Goal: Task Accomplishment & Management: Manage account settings

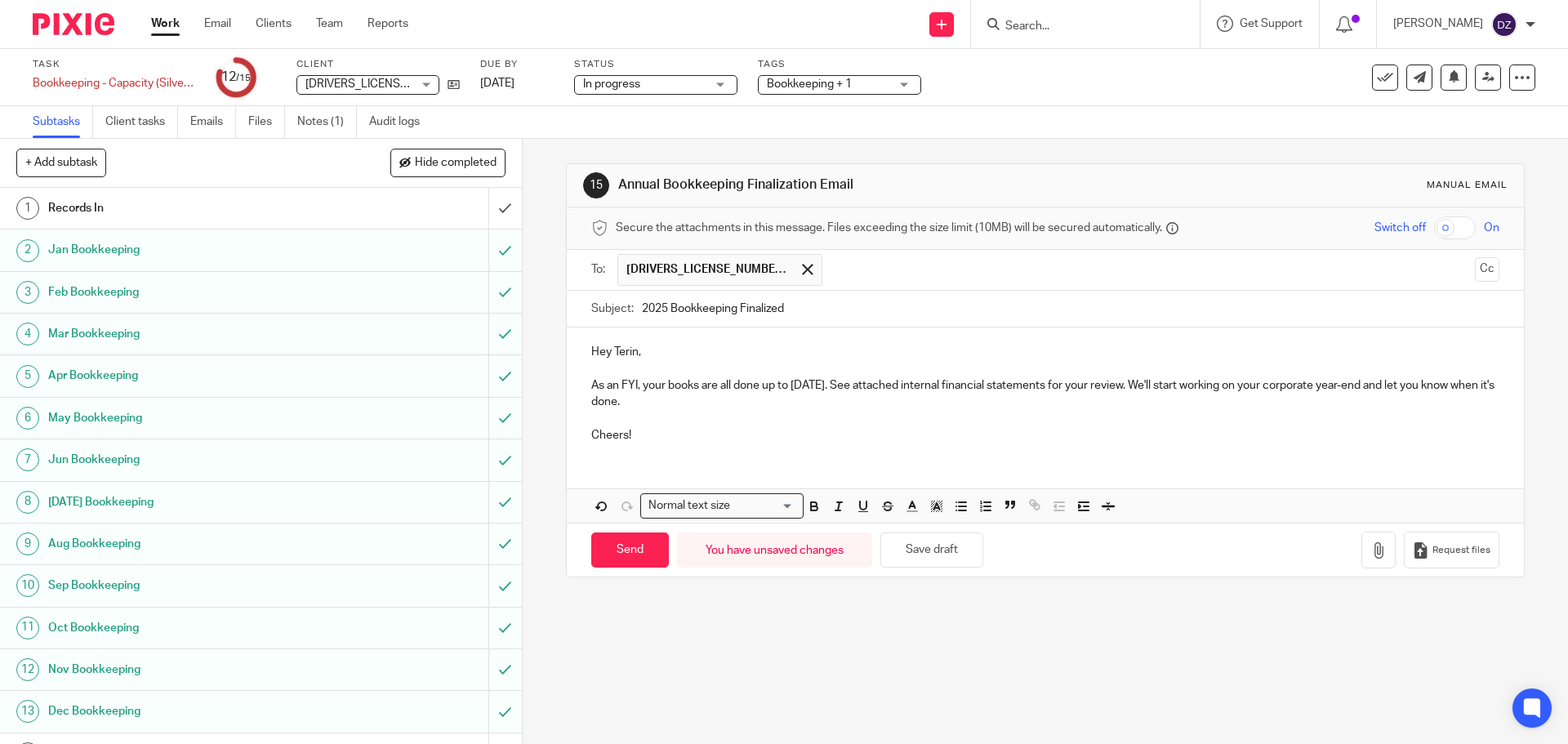
scroll to position [73, 0]
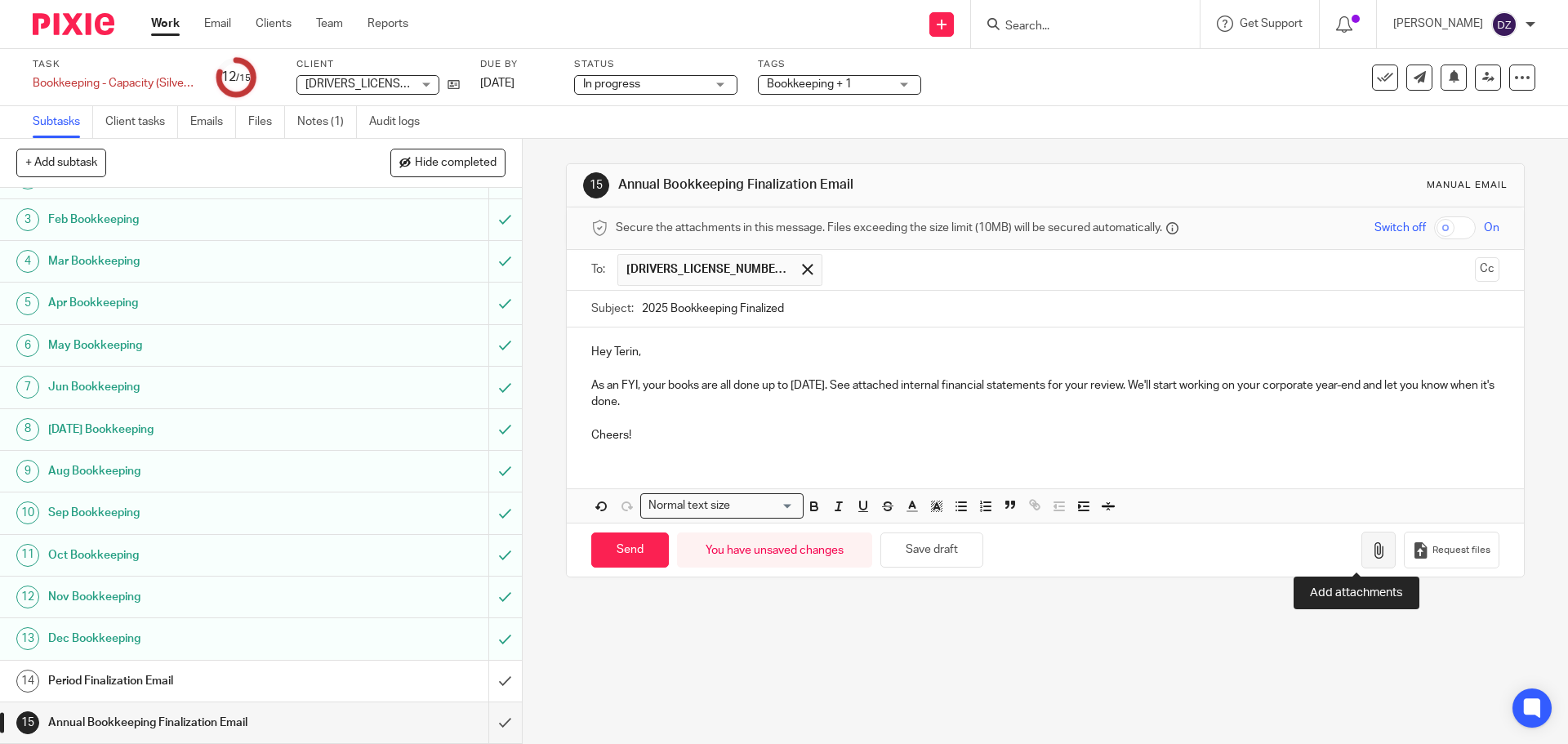
click at [1370, 553] on icon "button" at bounding box center [1378, 551] width 16 height 16
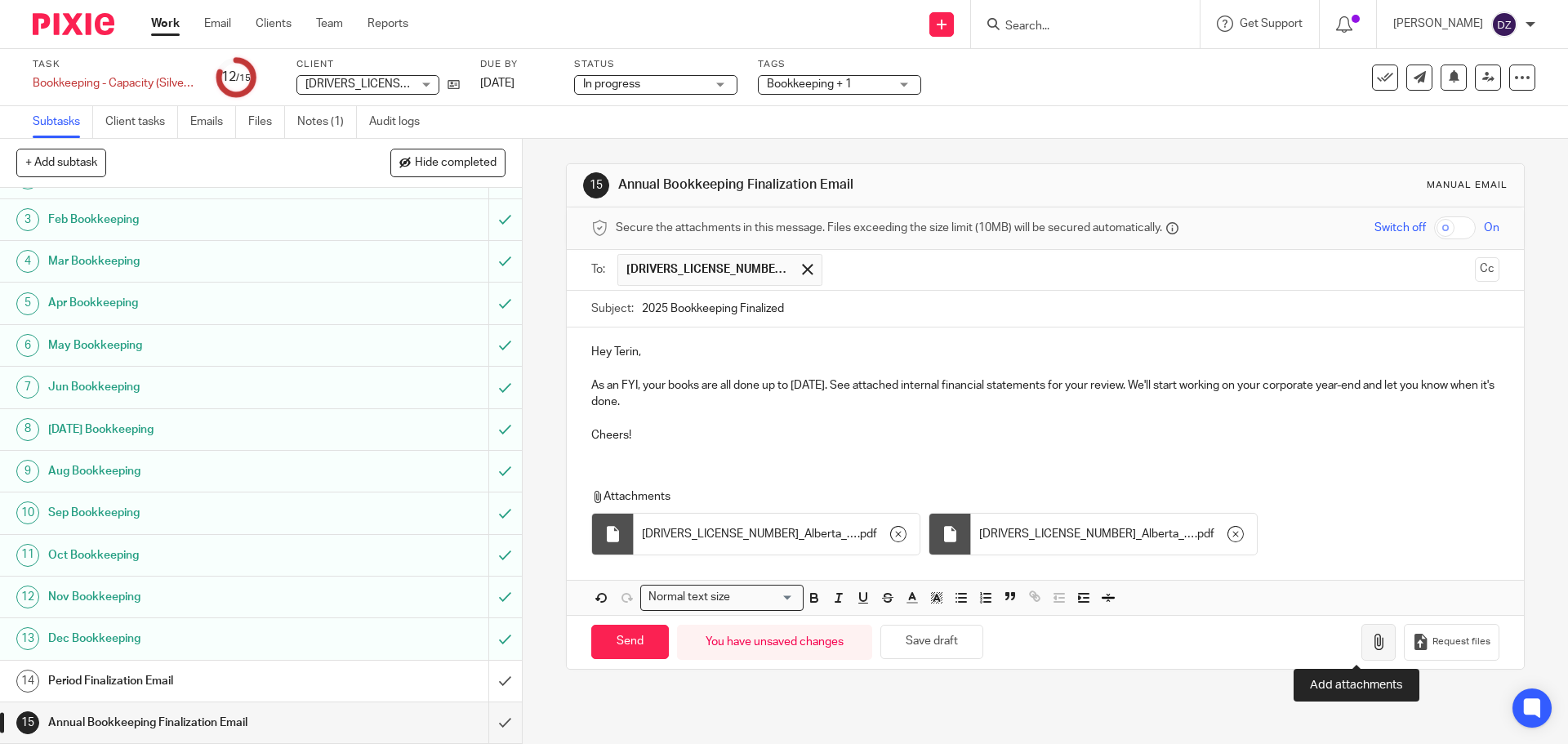
click at [1367, 642] on button "button" at bounding box center [1378, 642] width 34 height 37
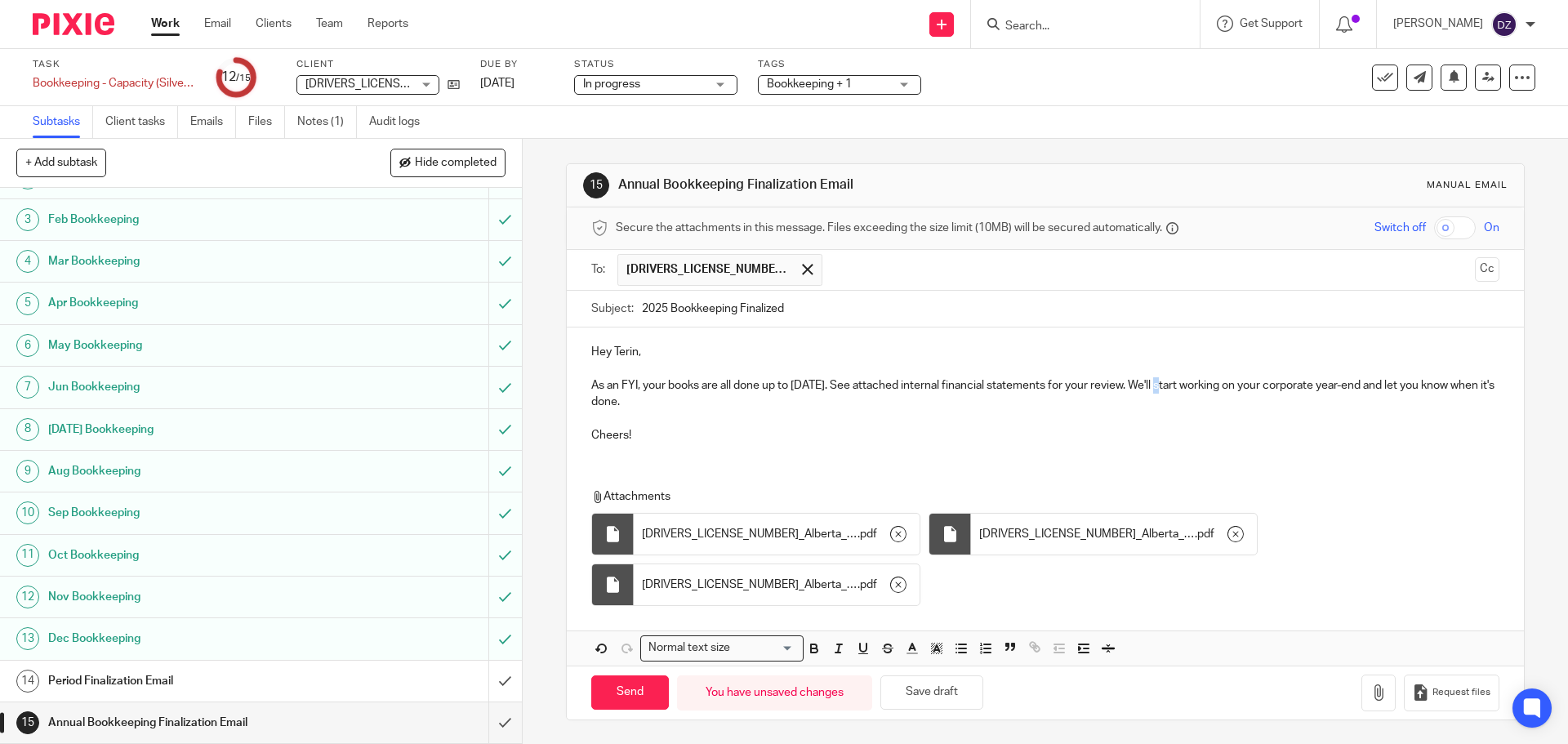
click at [1163, 388] on p "As an FYI, your books are all done up to July 31, 2025. See attached internal f…" at bounding box center [1045, 394] width 907 height 34
click at [628, 700] on input "Send" at bounding box center [630, 693] width 78 height 35
type input "Sent"
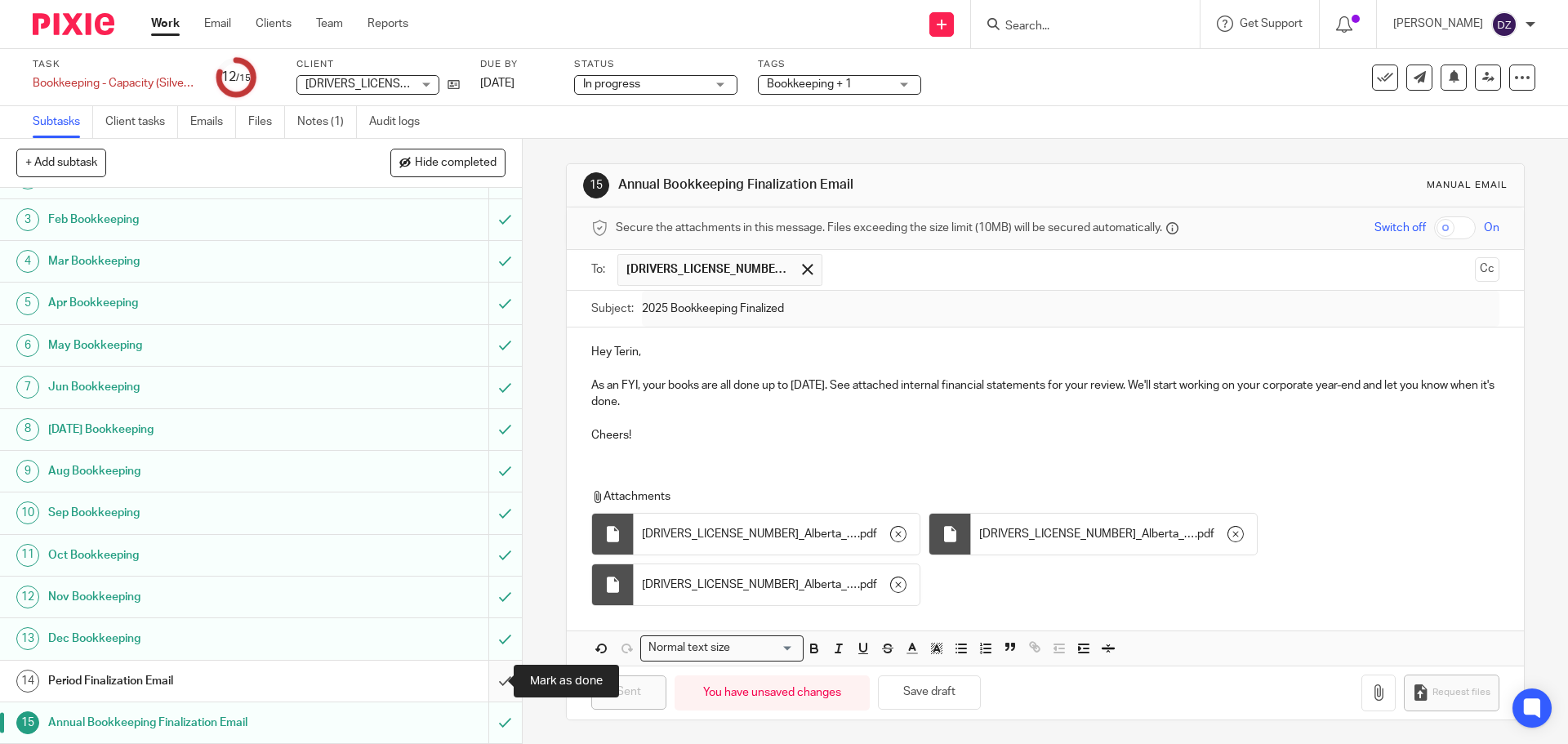
click at [480, 671] on input "submit" at bounding box center [260, 681] width 521 height 41
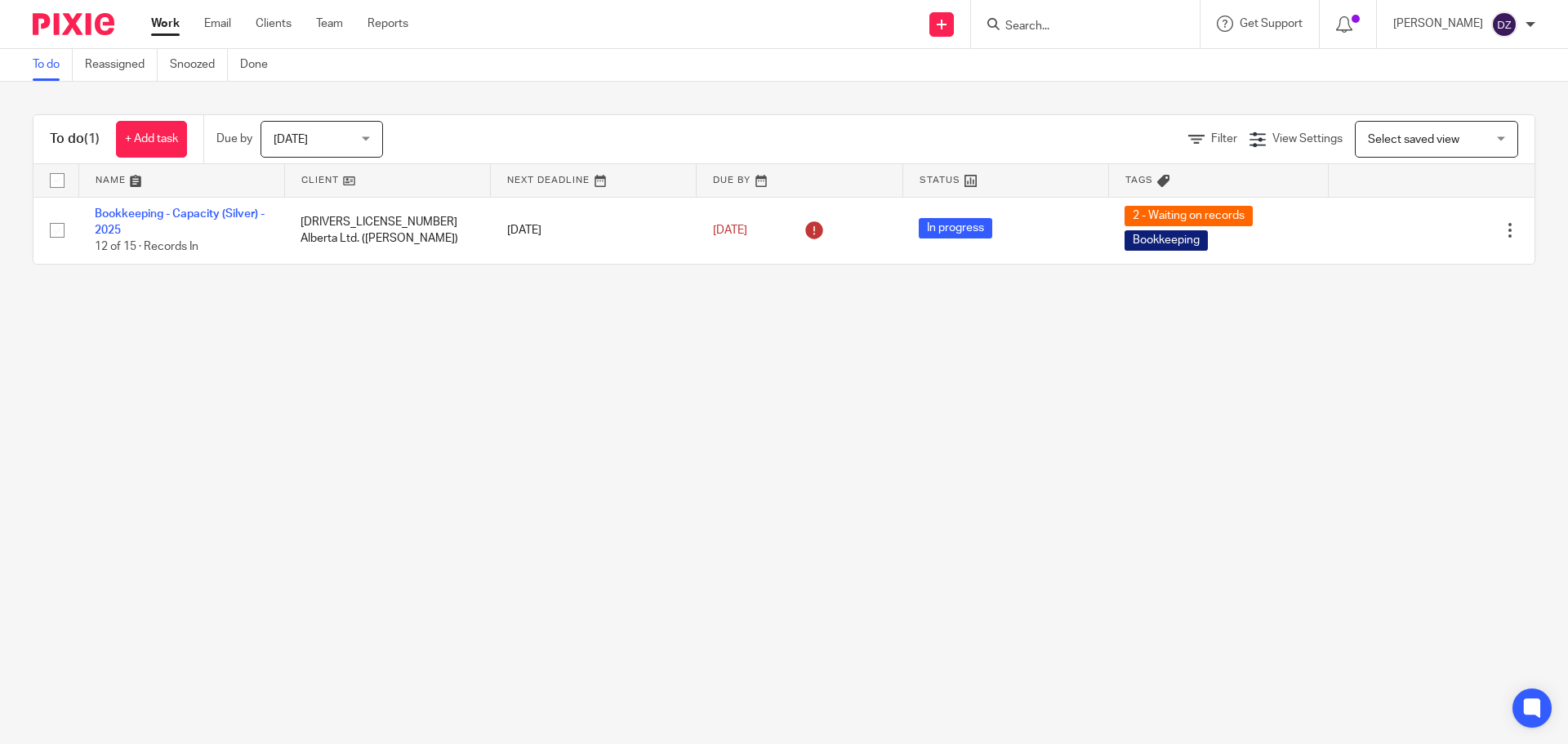
drag, startPoint x: 999, startPoint y: 27, endPoint x: 1040, endPoint y: 22, distance: 41.3
click at [1014, 25] on div at bounding box center [1083, 24] width 190 height 21
click at [1039, 22] on input "Search" at bounding box center [1077, 27] width 147 height 15
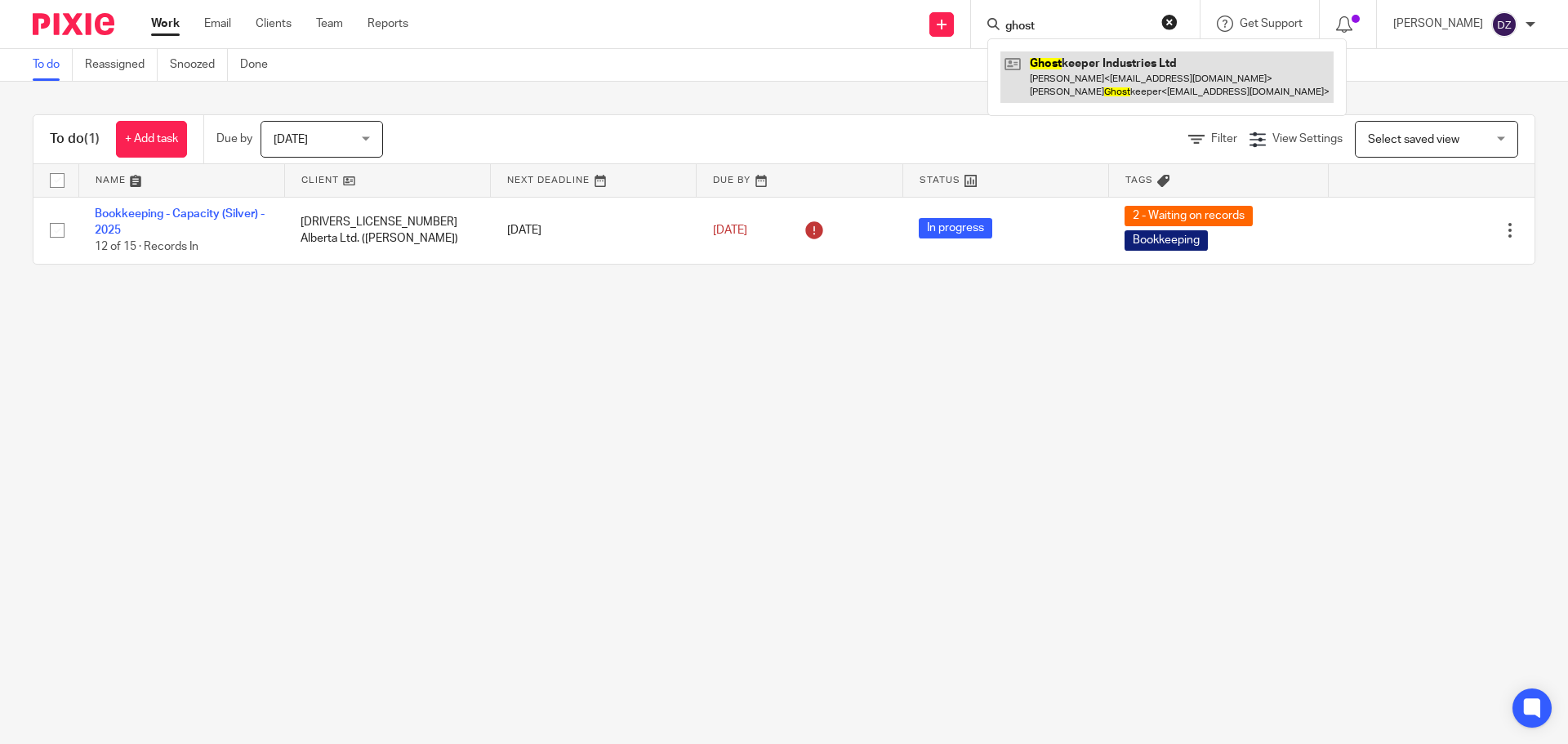
type input "ghost"
drag, startPoint x: 1117, startPoint y: 73, endPoint x: 1063, endPoint y: 83, distance: 54.9
click at [1116, 72] on link at bounding box center [1166, 77] width 333 height 51
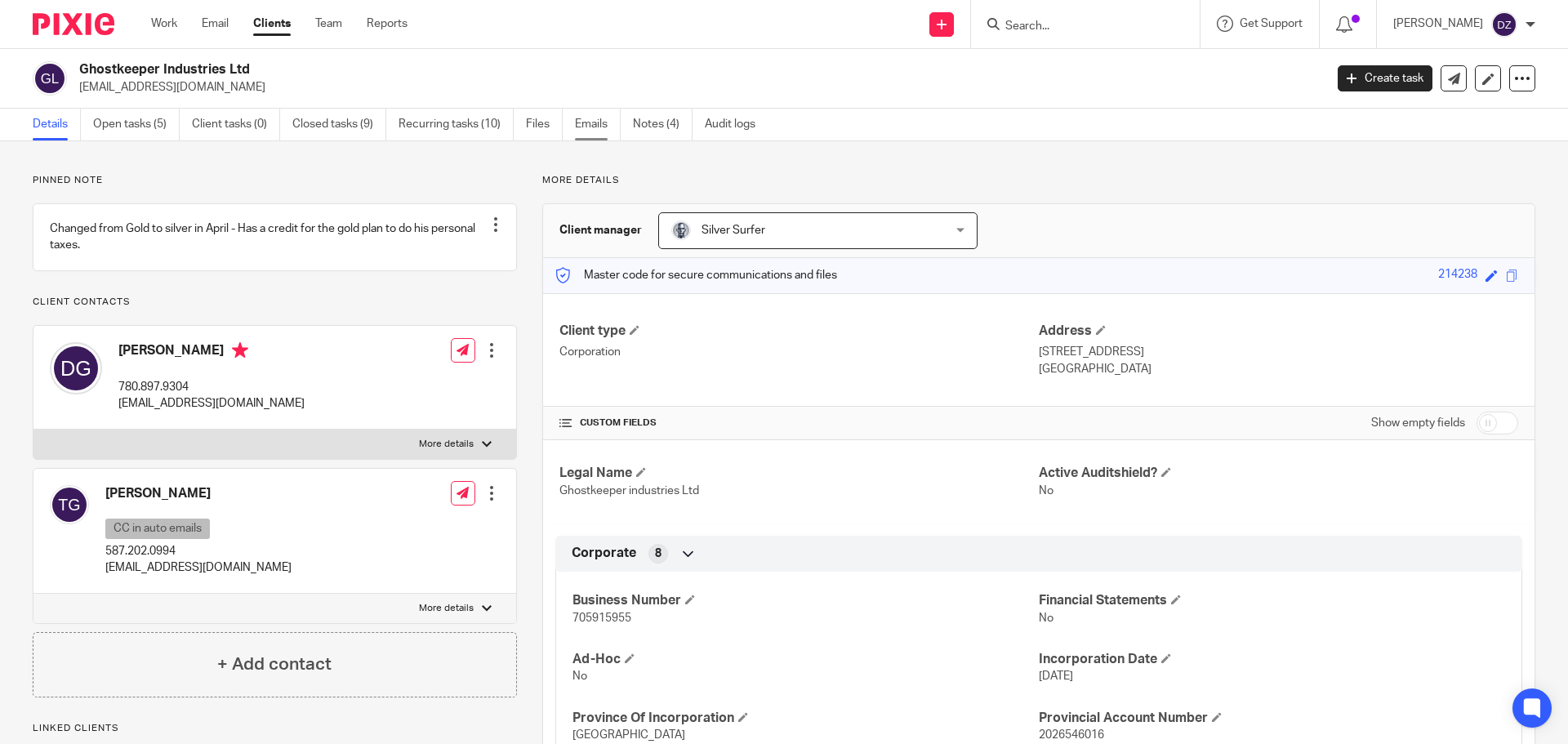
click at [590, 123] on link "Emails" at bounding box center [598, 124] width 45 height 32
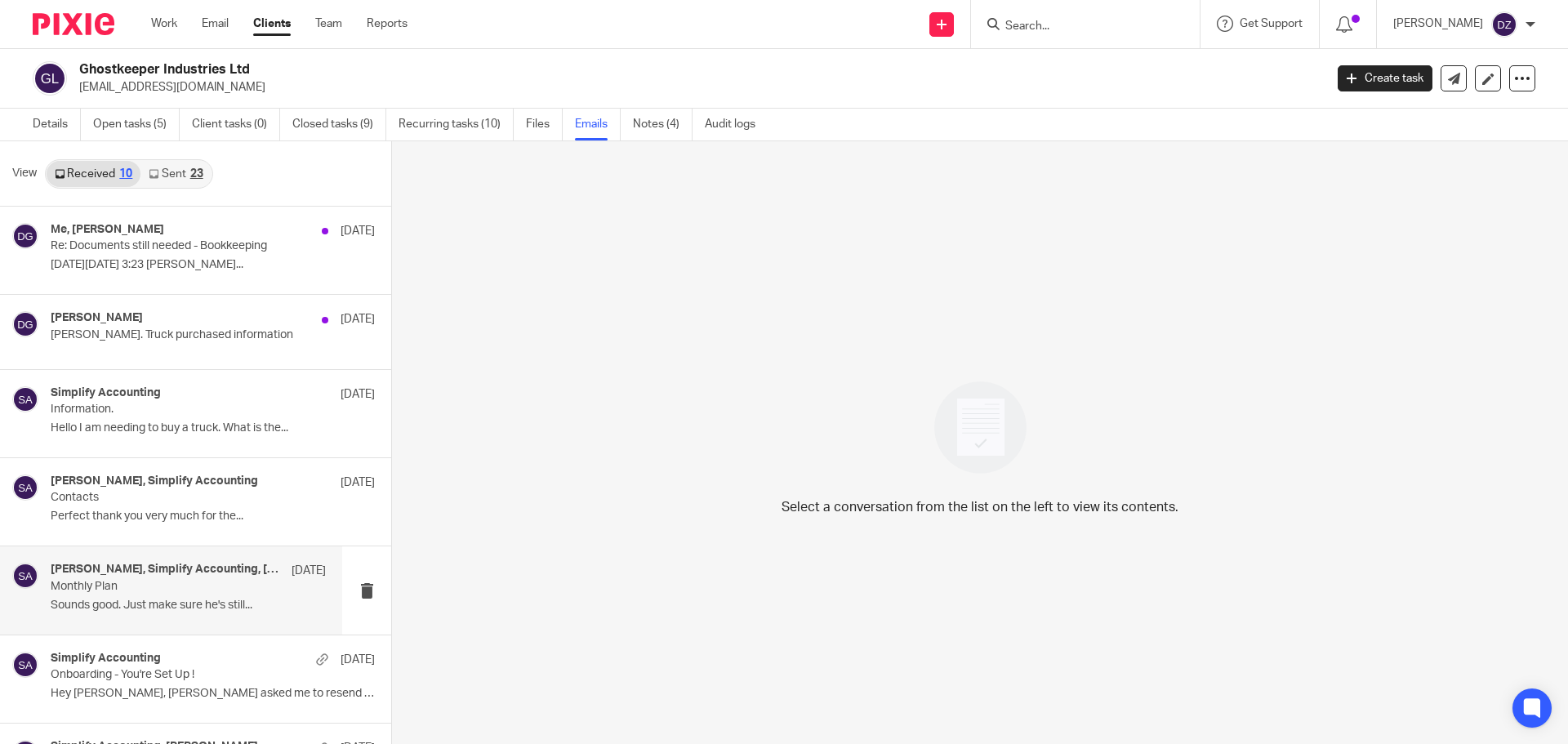
click at [239, 581] on p "Monthly Plan" at bounding box center [161, 586] width 220 height 14
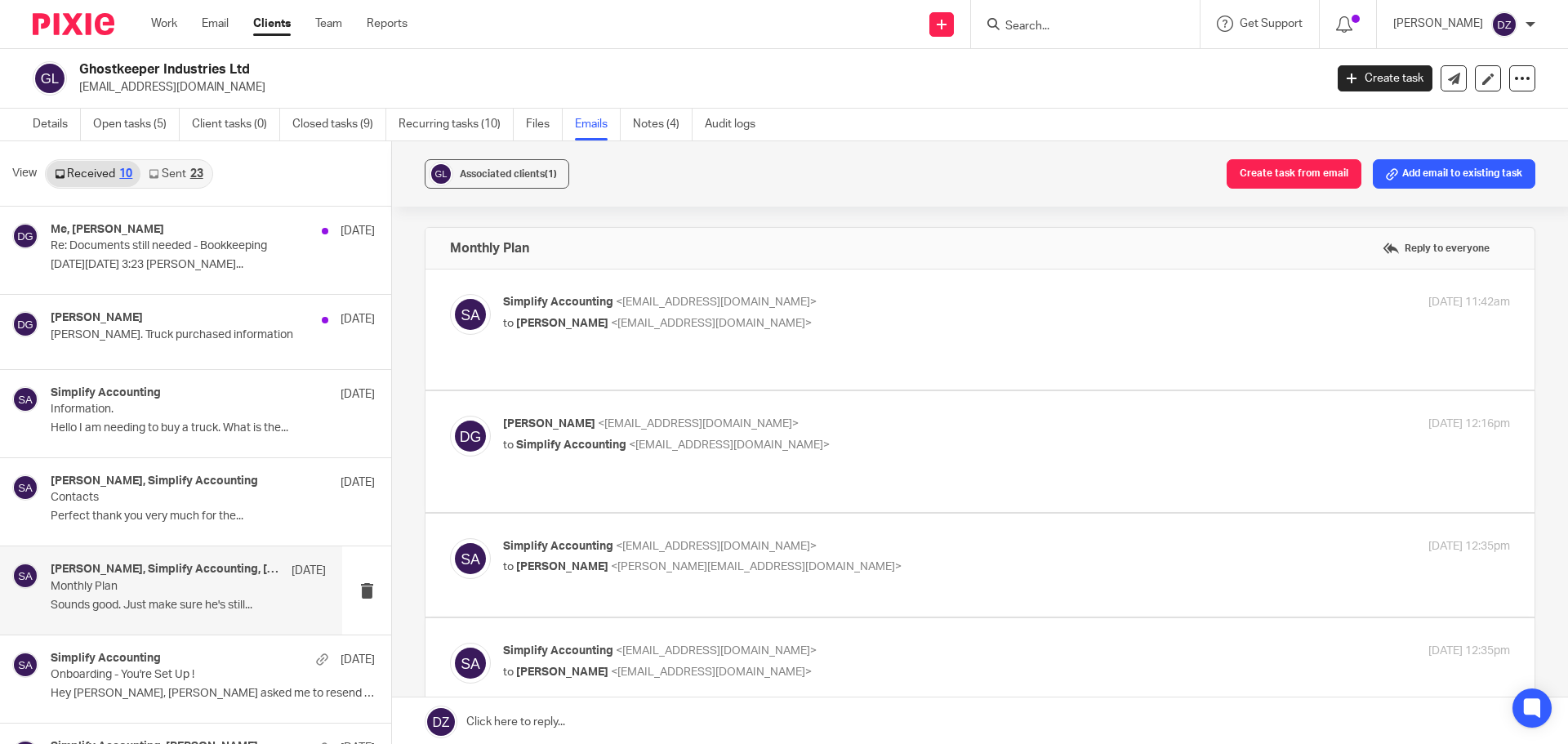
click at [642, 348] on div "Simplify Accounting <info@simplifyaccounting.ca> to Derek Ghostkeeper <dghostke…" at bounding box center [979, 329] width 1060 height 71
click at [640, 335] on div "Simplify Accounting <info@simplifyaccounting.ca> to Derek Ghostkeeper <dghostke…" at bounding box center [979, 329] width 1060 height 71
click at [763, 343] on div "Simplify Accounting <info@simplifyaccounting.ca> to Derek Ghostkeeper <dghostke…" at bounding box center [979, 329] width 1060 height 71
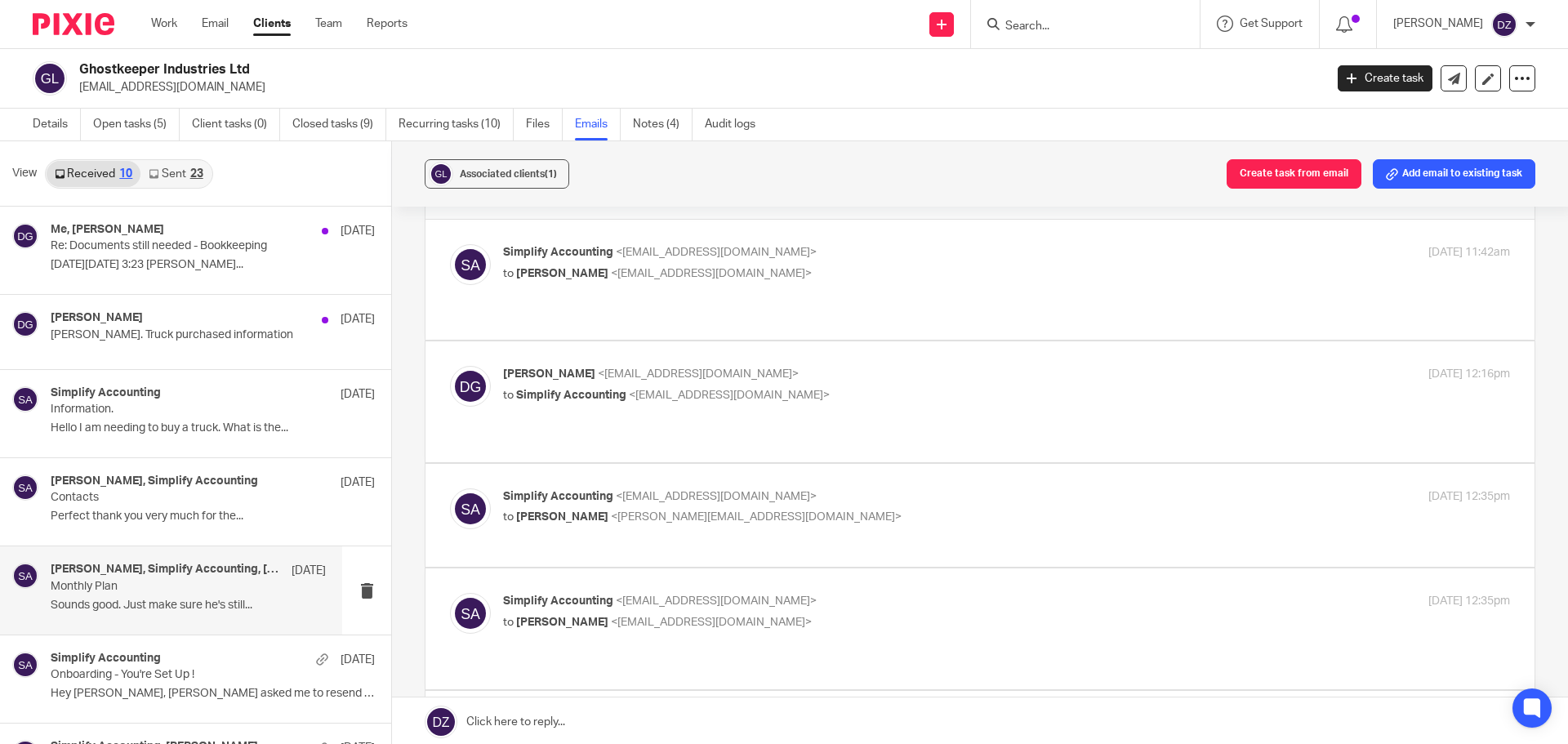
scroll to position [82, 0]
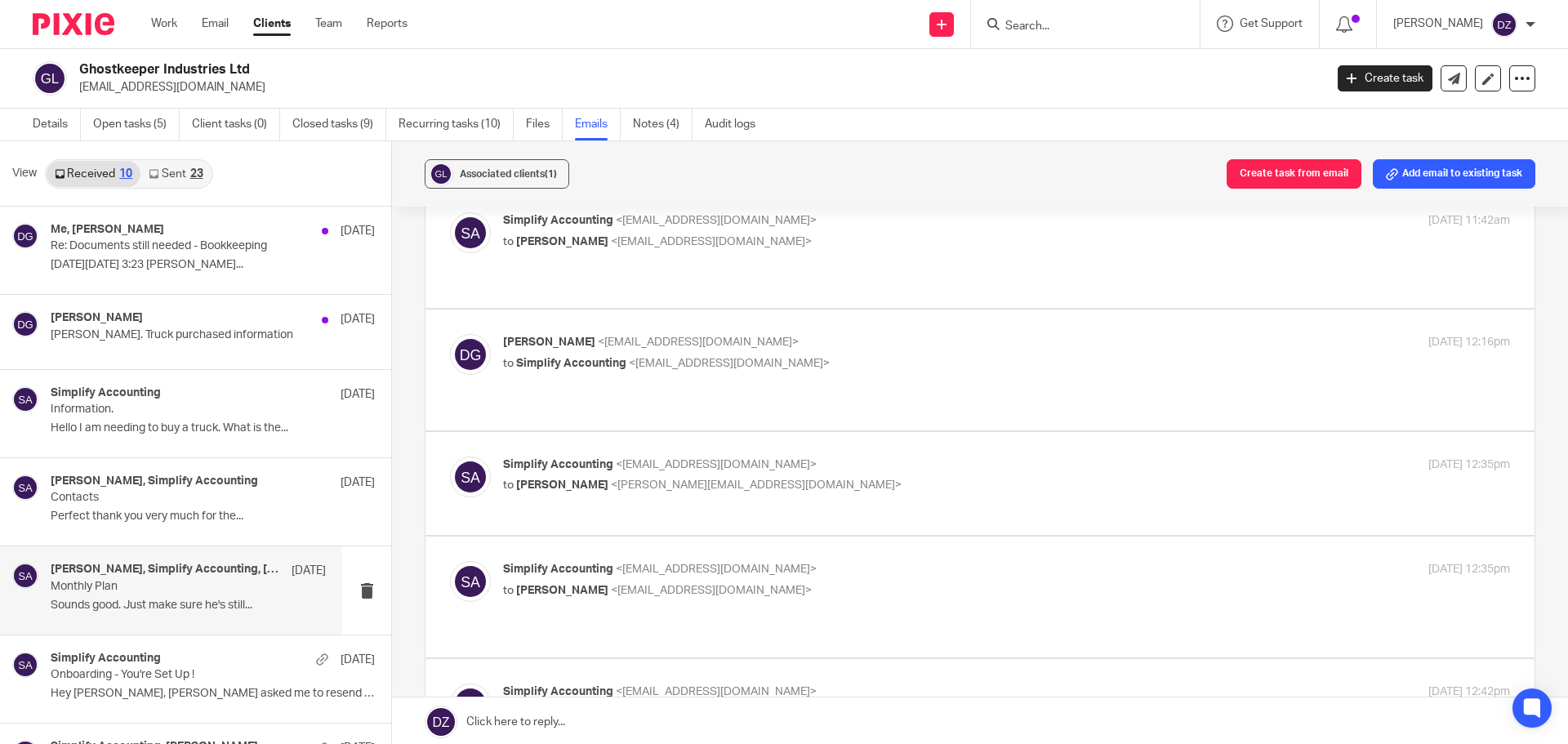
click at [852, 222] on p "Simplify Accounting <info@simplifyaccounting.ca>" at bounding box center [839, 220] width 671 height 17
checkbox input "true"
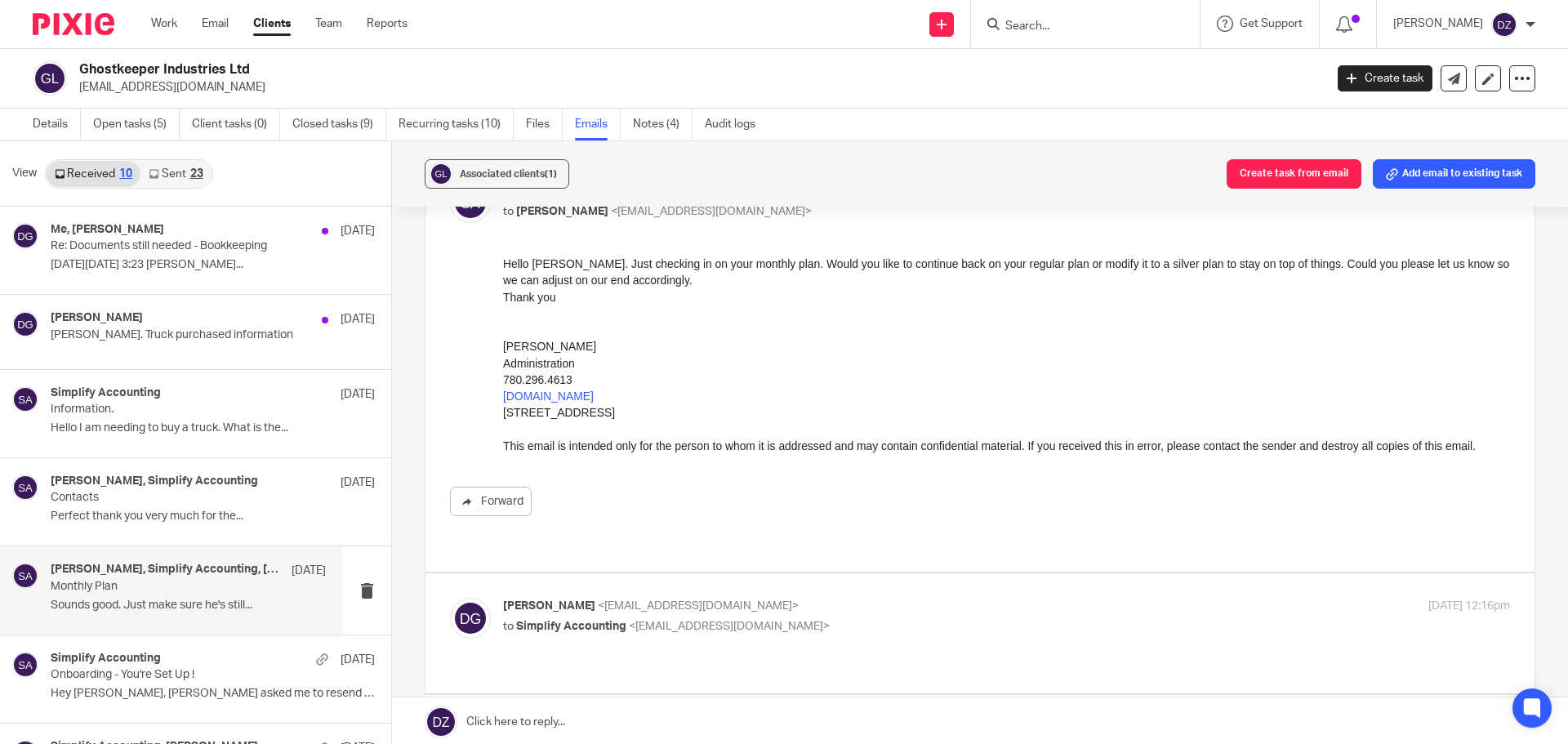
scroll to position [0, 0]
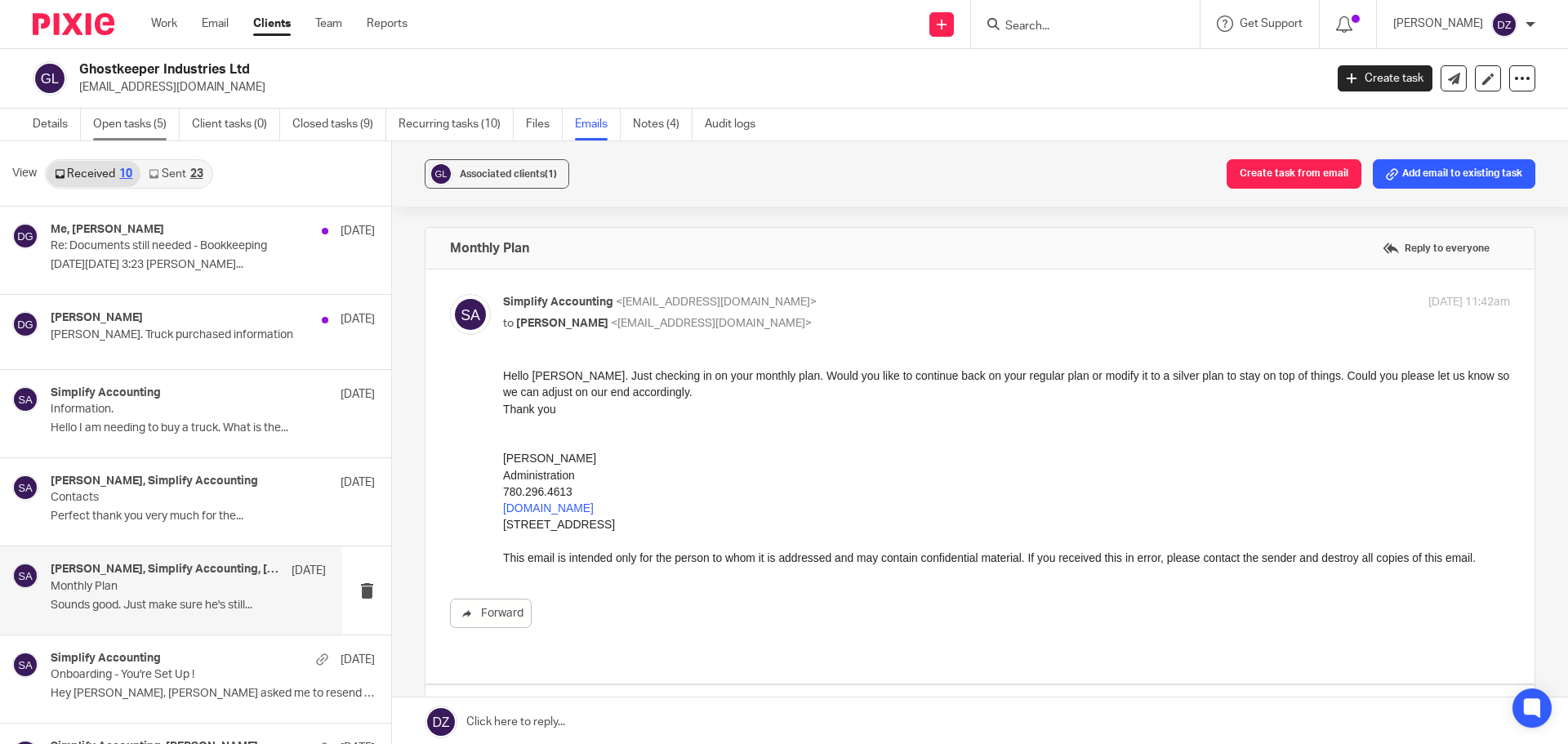
click at [121, 126] on link "Open tasks (5)" at bounding box center [136, 124] width 86 height 32
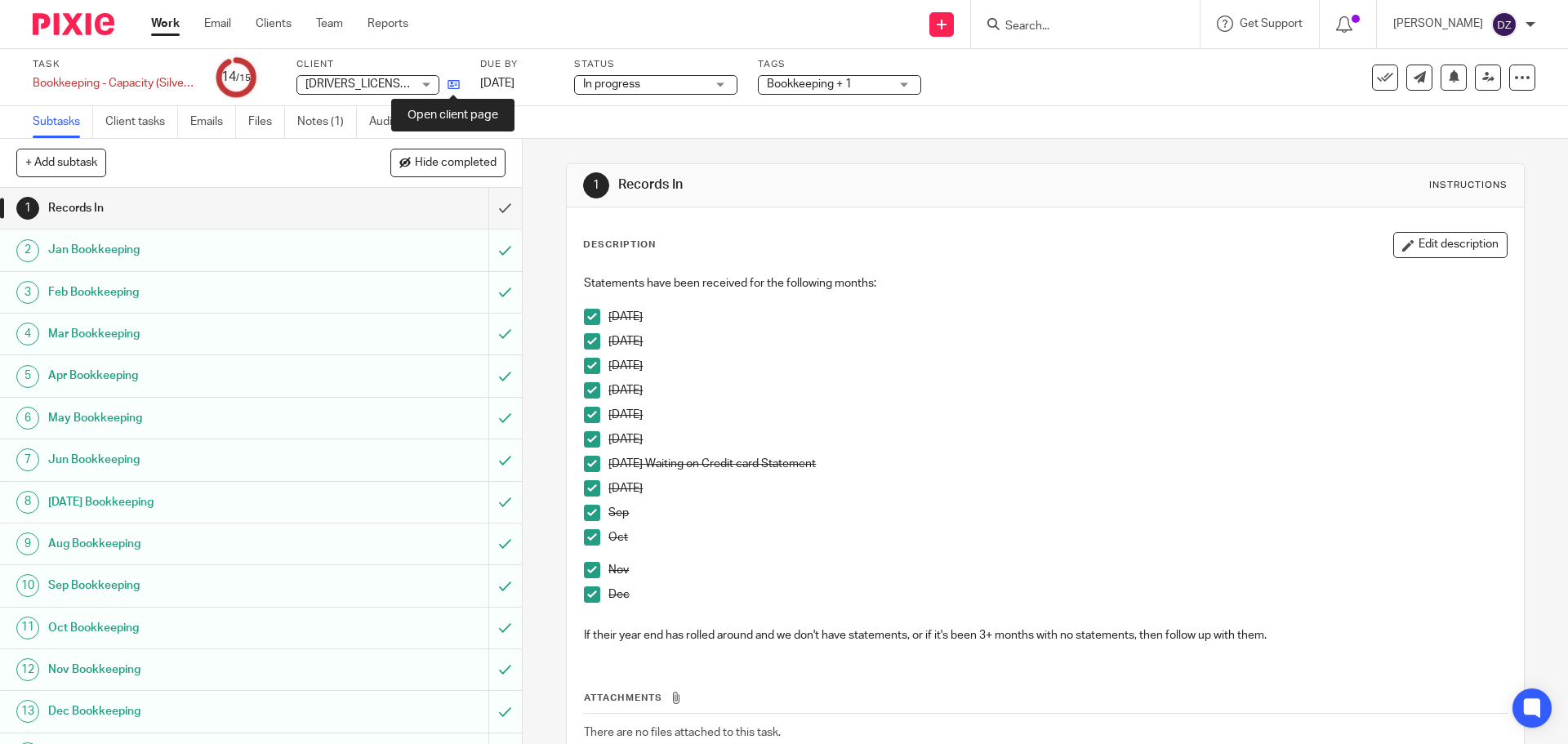
click at [452, 83] on icon at bounding box center [453, 84] width 13 height 13
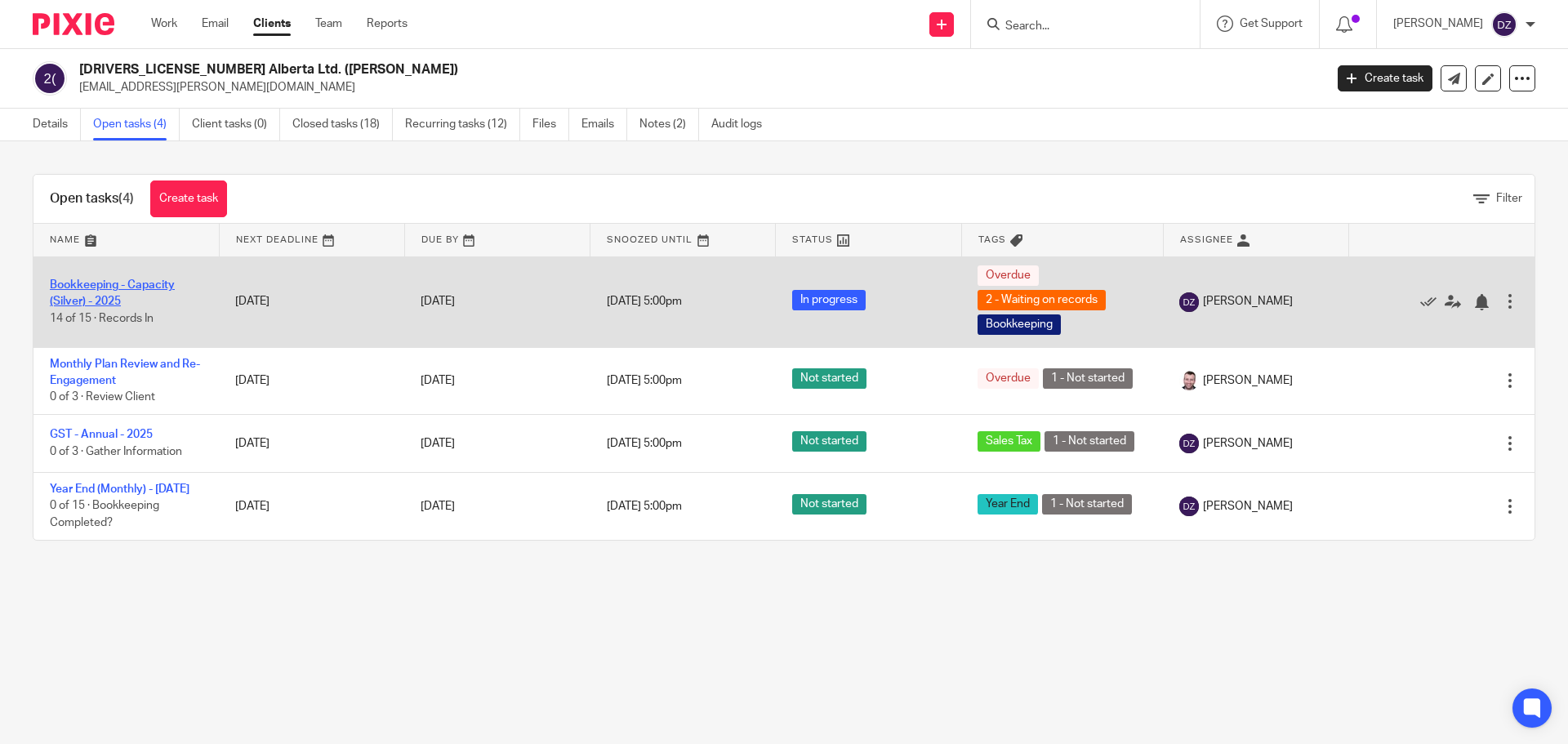
click at [127, 285] on link "Bookkeeping - Capacity (Silver) - 2025" at bounding box center [112, 293] width 125 height 28
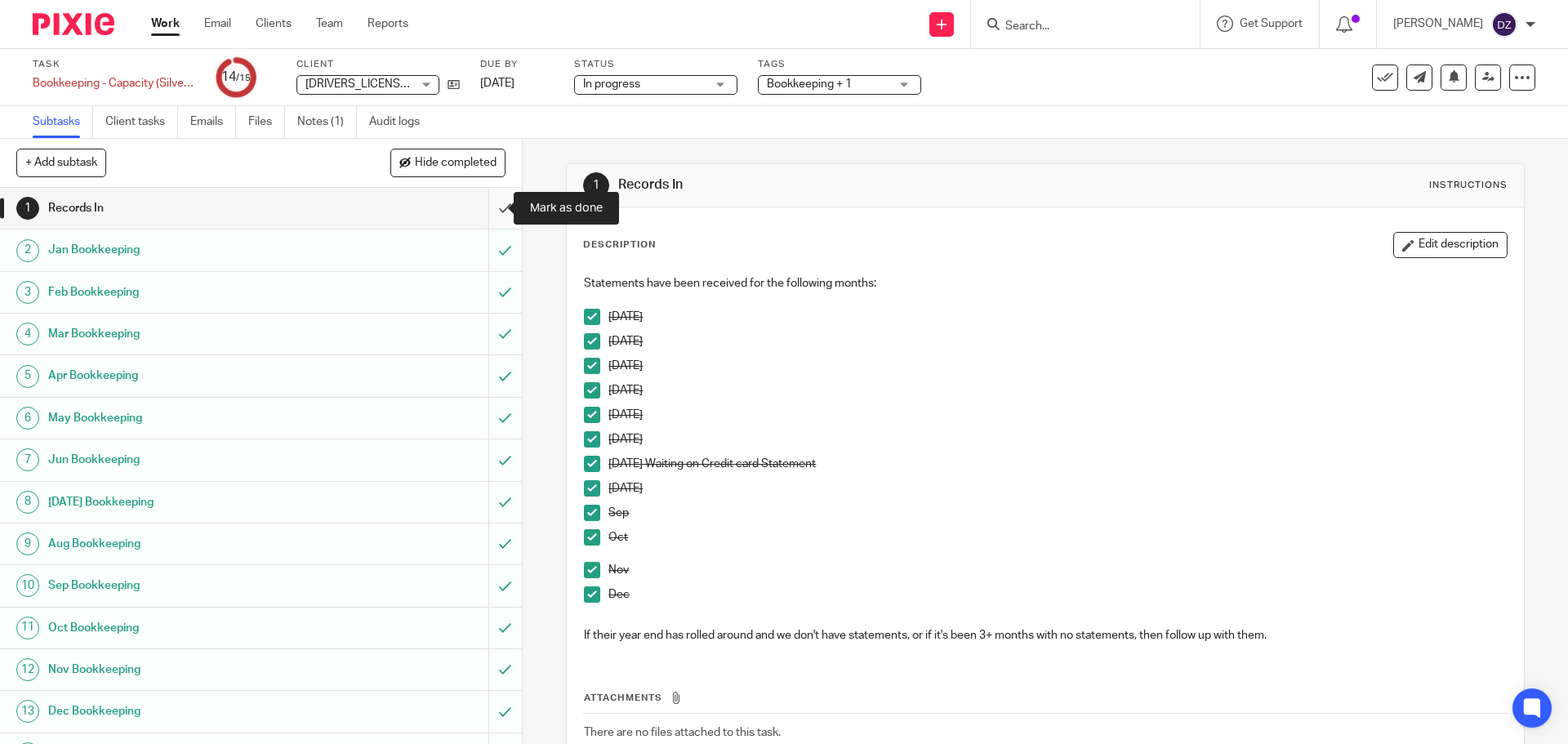
click at [482, 210] on input "submit" at bounding box center [260, 208] width 521 height 41
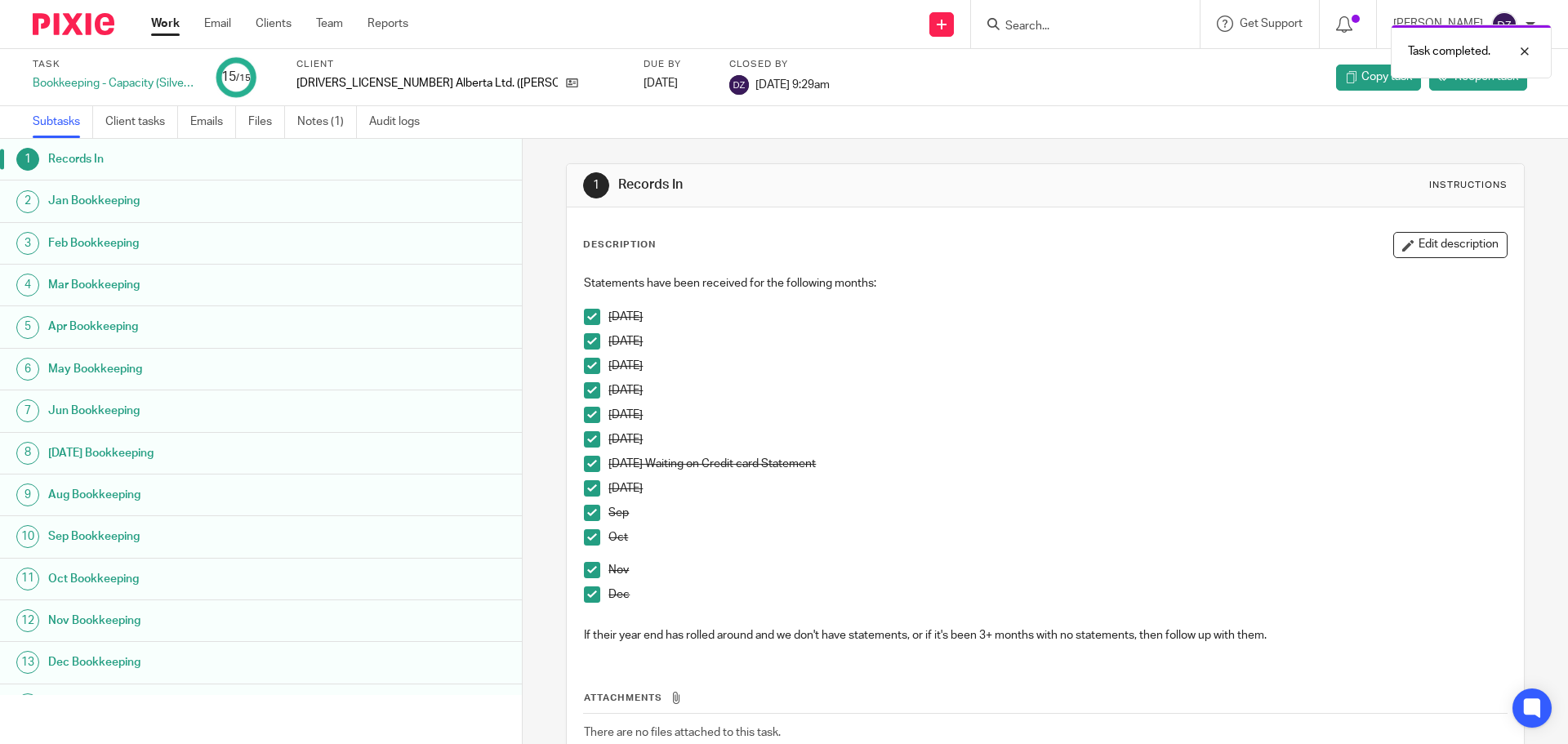
scroll to position [73, 0]
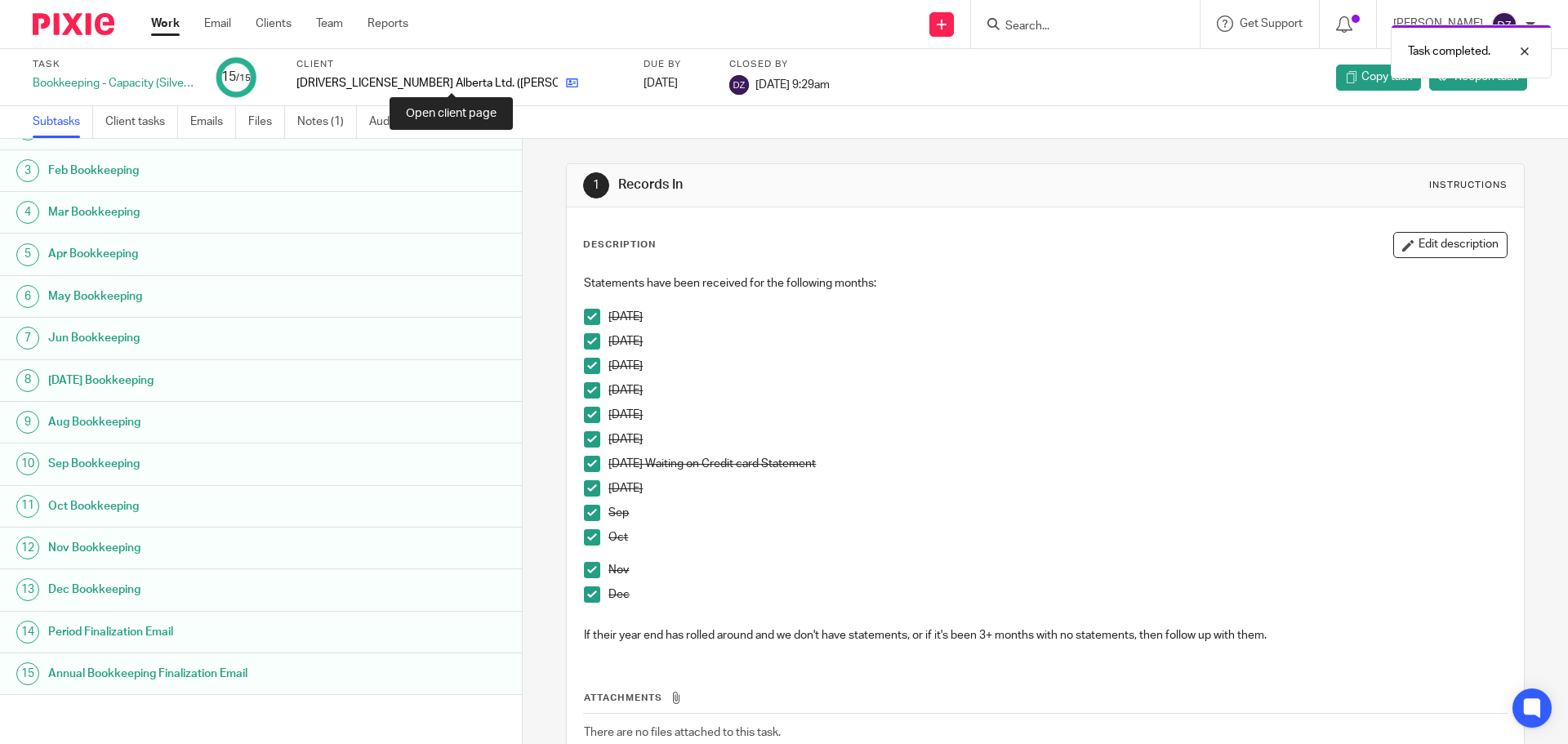
click at [566, 87] on icon at bounding box center [572, 83] width 13 height 13
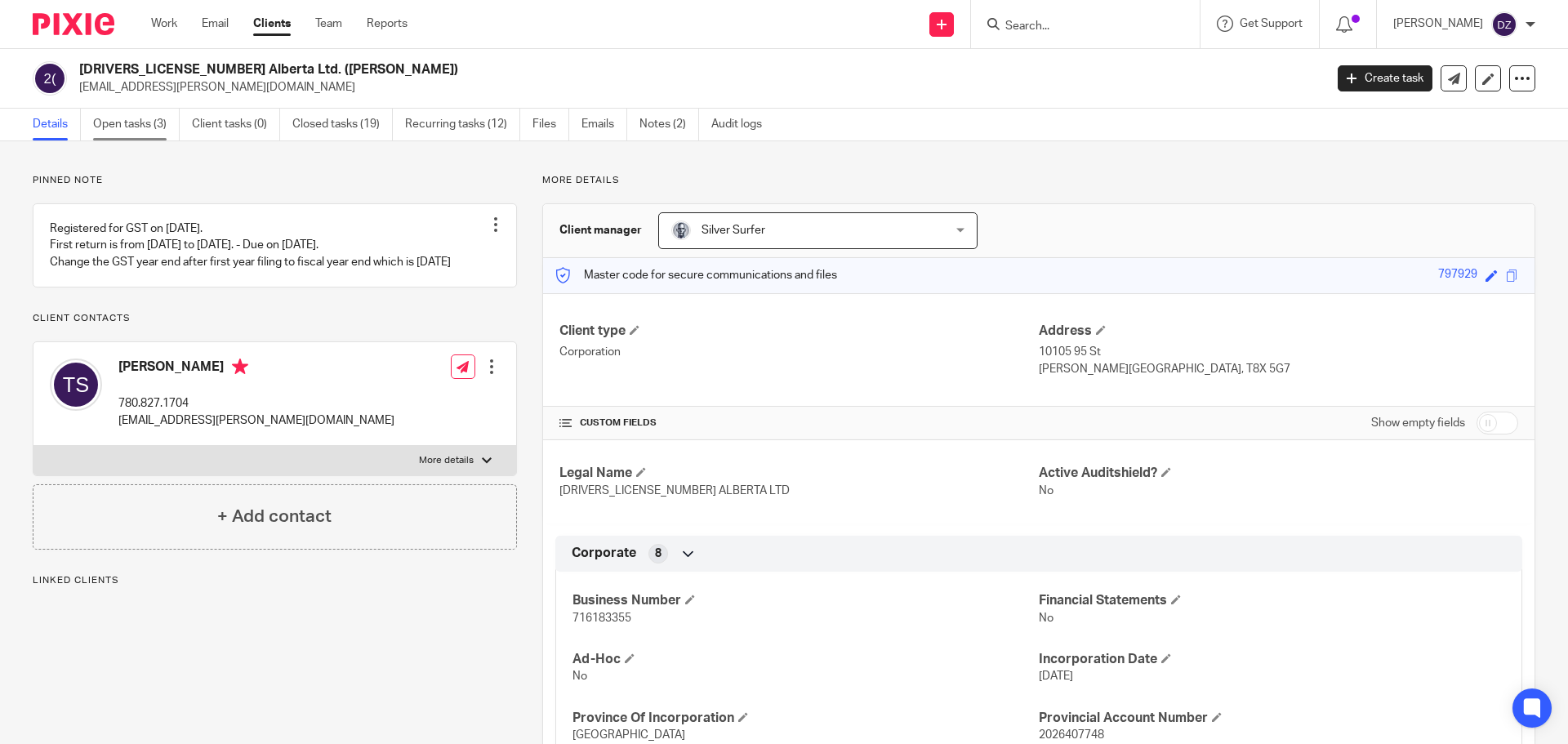
click at [129, 132] on link "Open tasks (3)" at bounding box center [136, 124] width 86 height 32
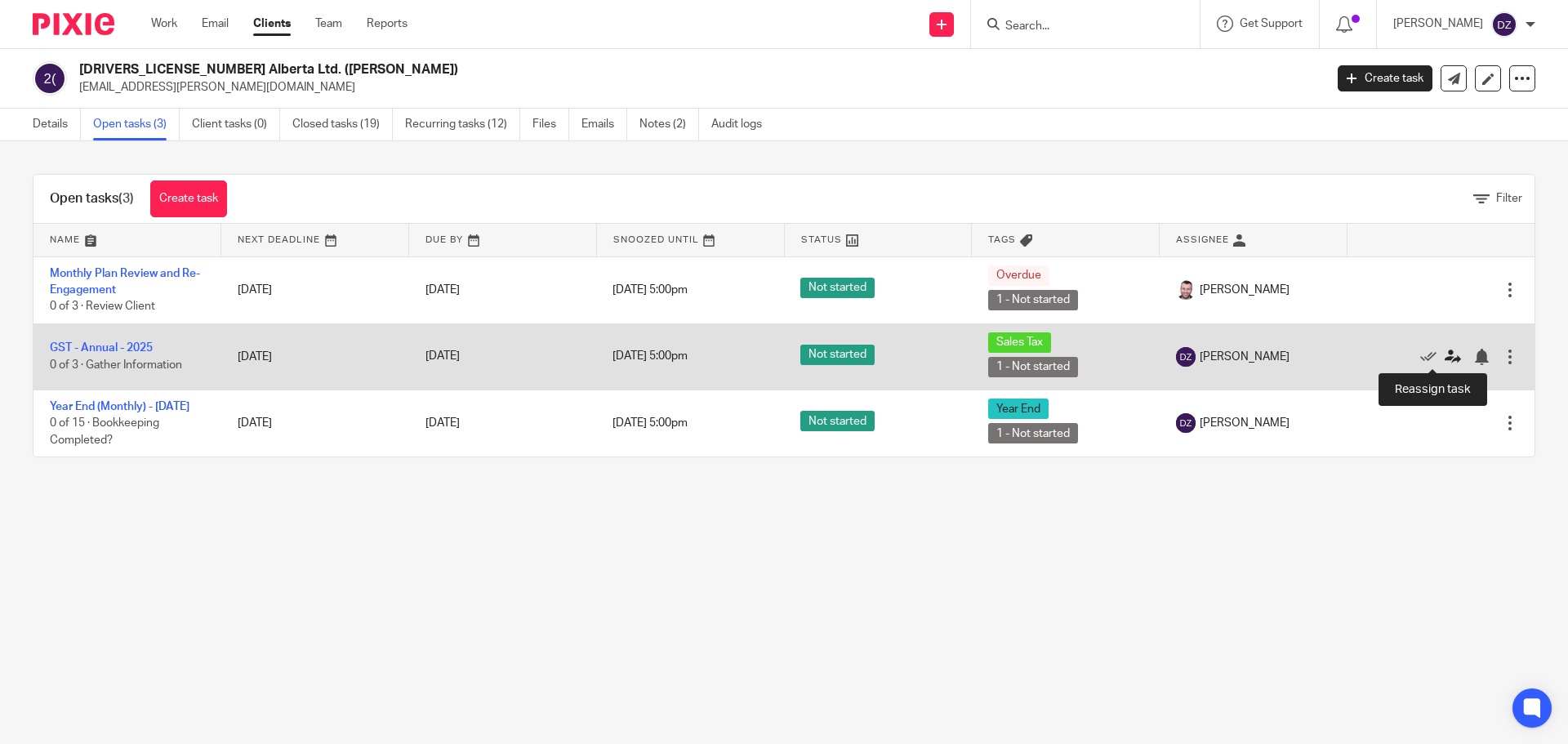
click at [1445, 356] on icon at bounding box center [1453, 357] width 16 height 16
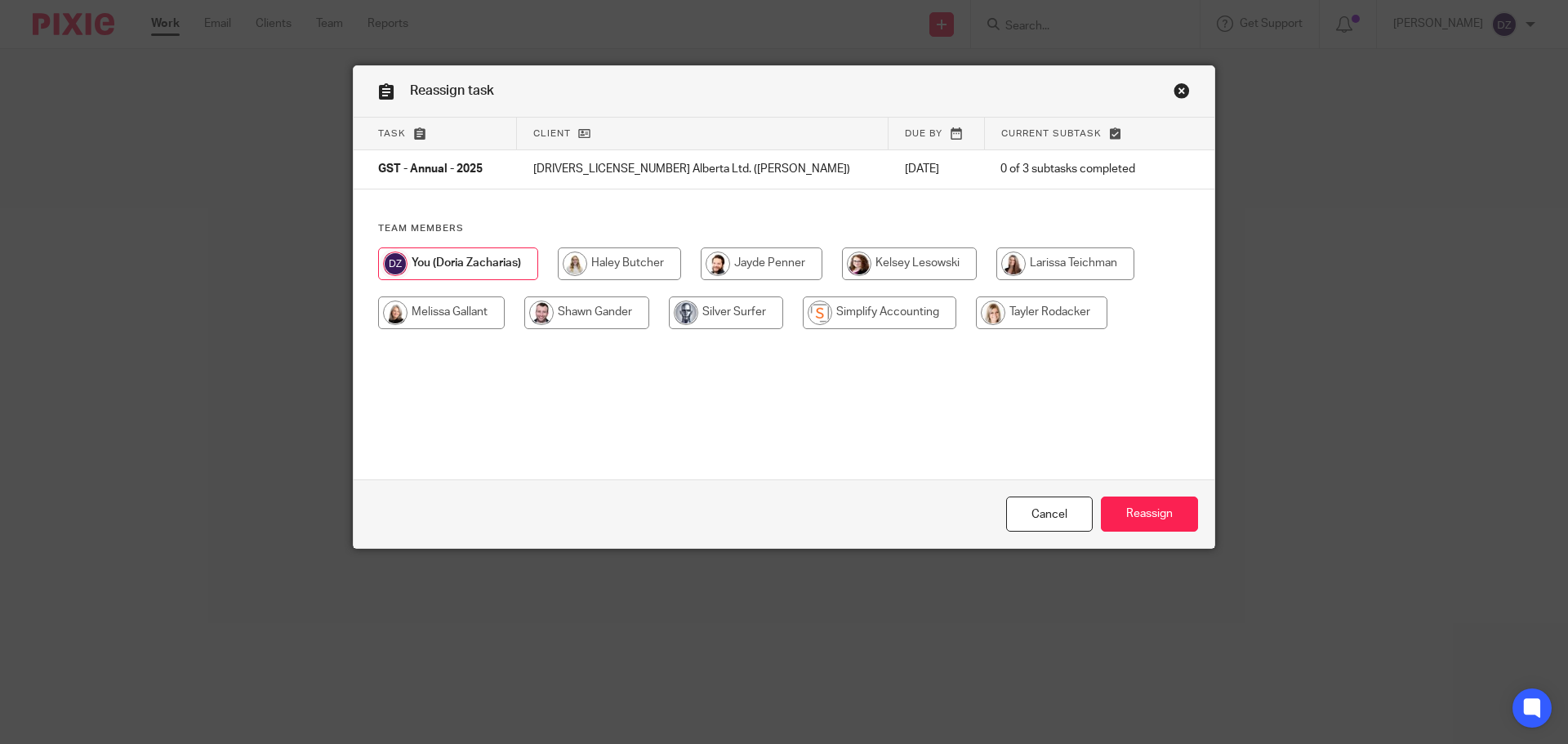
click at [1055, 310] on input "radio" at bounding box center [1041, 313] width 131 height 33
radio input "true"
click at [1164, 523] on input "Reassign" at bounding box center [1149, 514] width 97 height 35
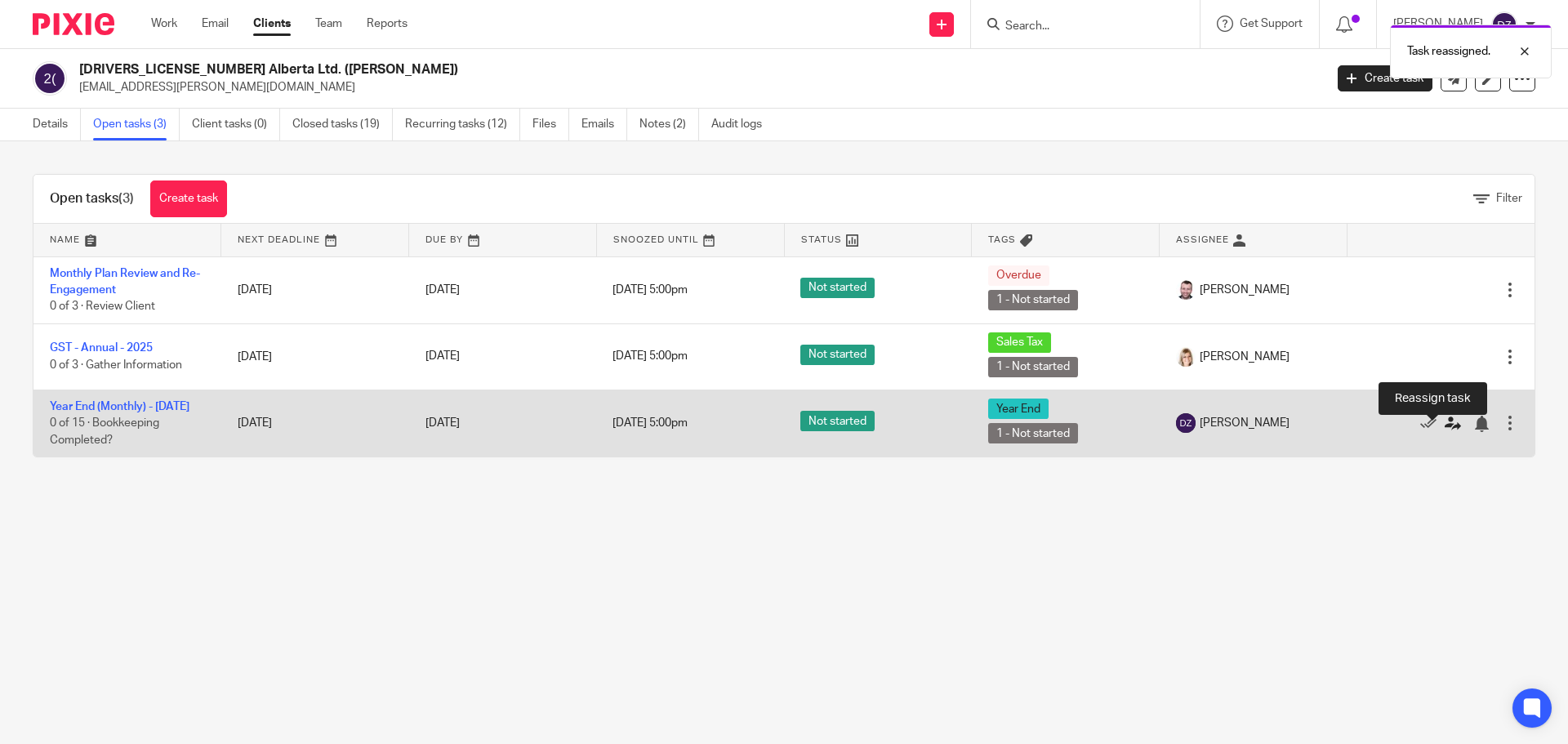
click at [1445, 431] on icon at bounding box center [1453, 424] width 16 height 16
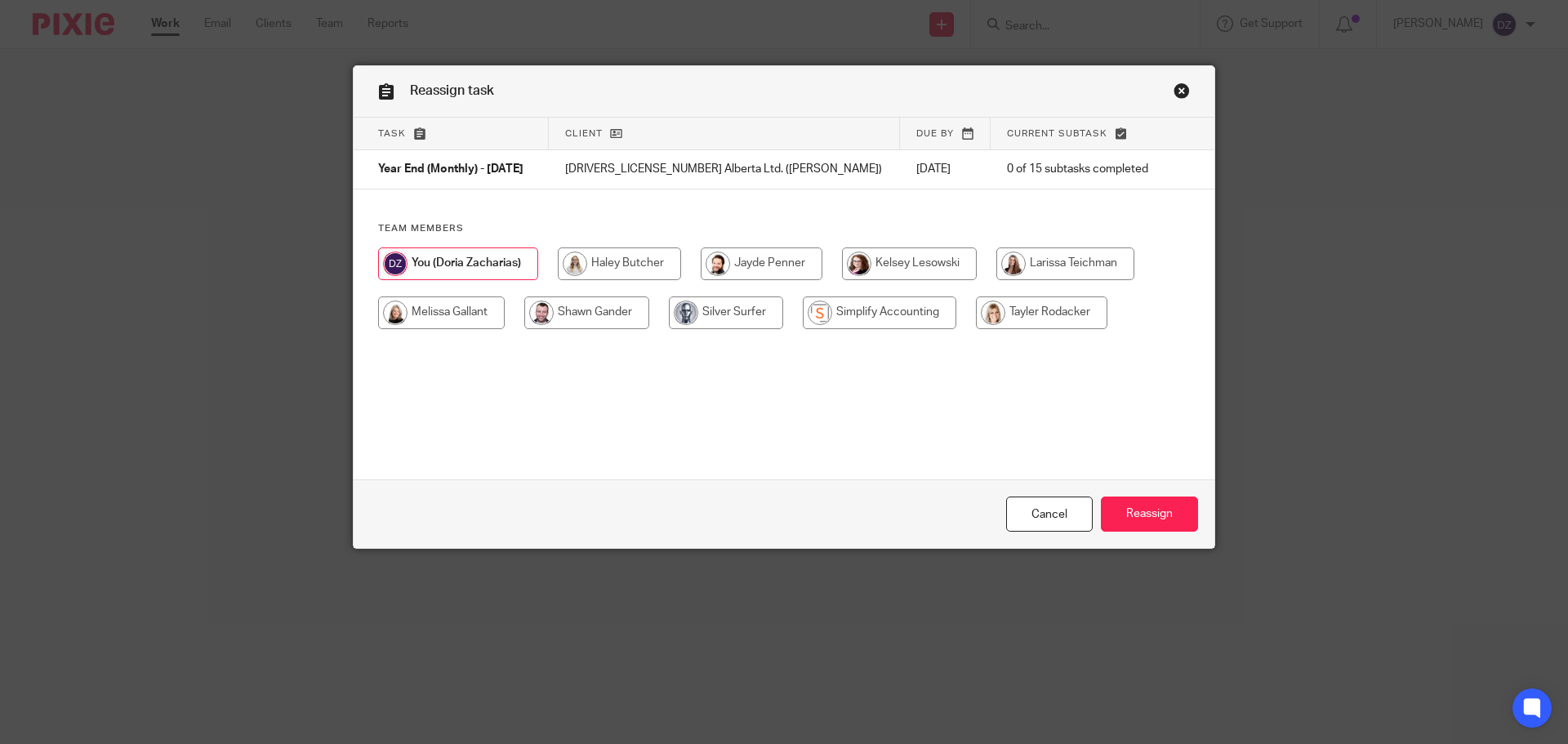
click at [1015, 310] on input "radio" at bounding box center [1041, 313] width 131 height 33
radio input "true"
click at [1168, 509] on input "Reassign" at bounding box center [1149, 514] width 97 height 35
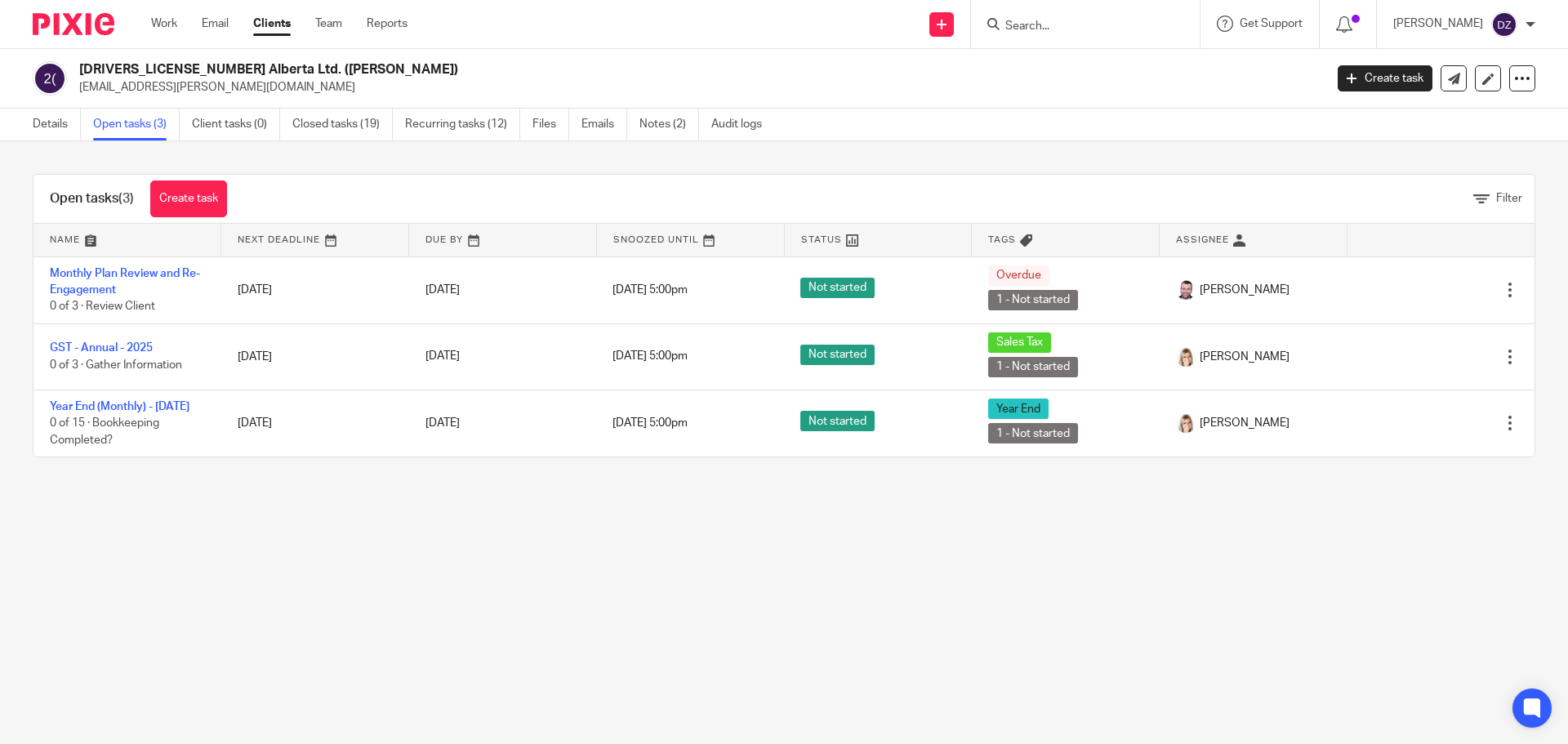
click at [1069, 31] on input "Search" at bounding box center [1077, 27] width 147 height 15
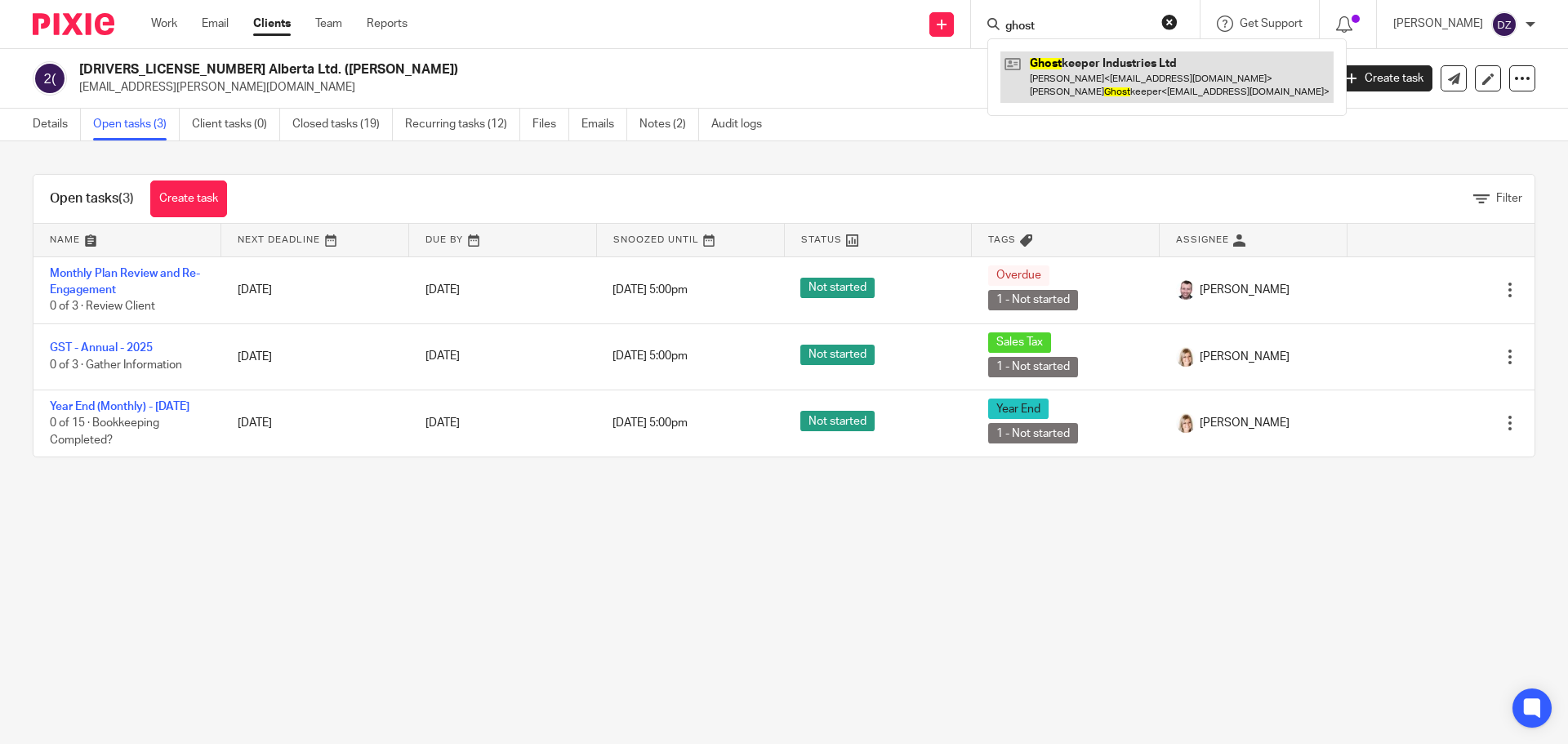
type input "ghost"
click at [1078, 78] on link at bounding box center [1166, 77] width 333 height 51
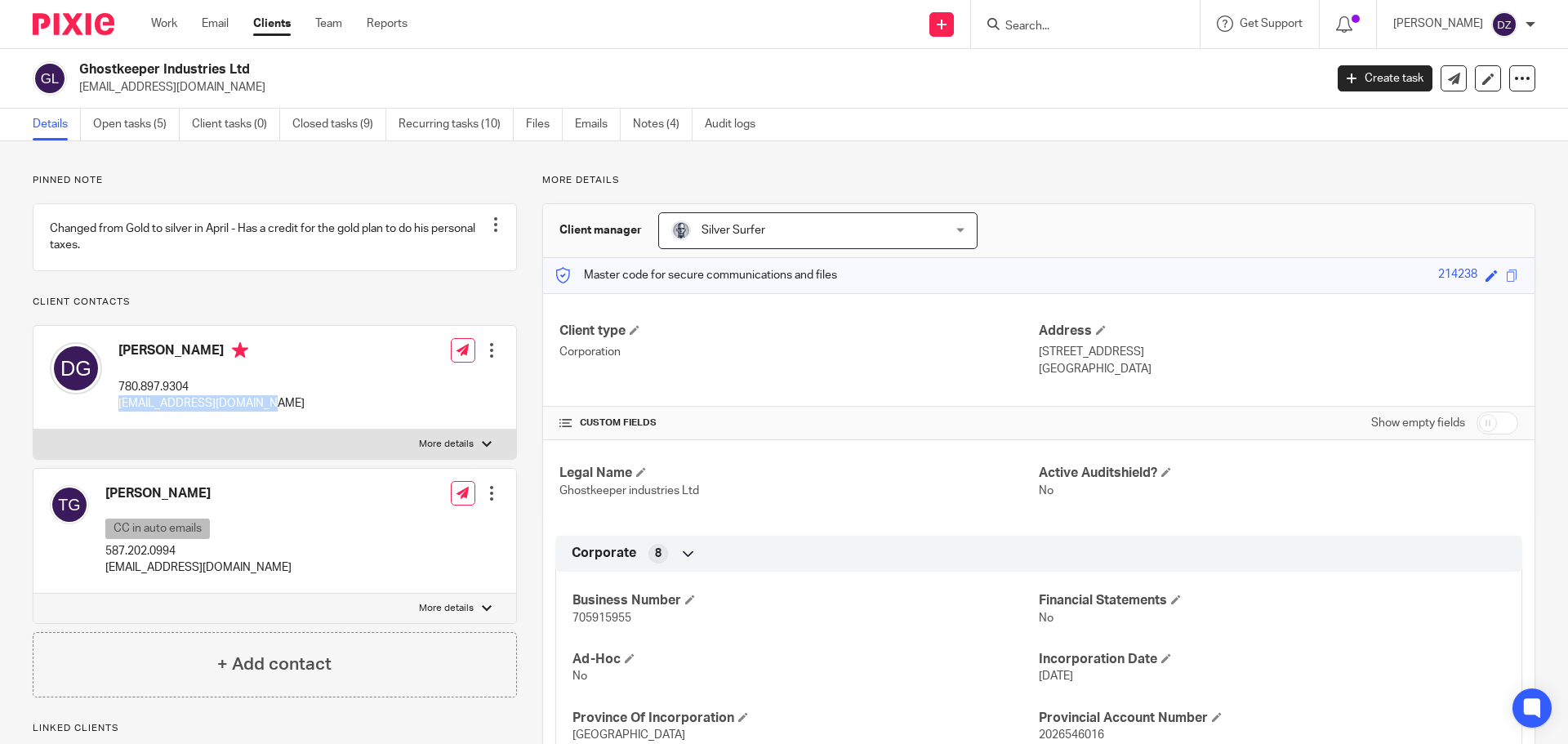
drag, startPoint x: 267, startPoint y: 421, endPoint x: 118, endPoint y: 439, distance: 150.1
click at [118, 430] on div "[PERSON_NAME] 780.897.9304 [EMAIL_ADDRESS][DOMAIN_NAME] Edit contact Create cli…" at bounding box center [275, 377] width 482 height 103
copy p "[EMAIL_ADDRESS][DOMAIN_NAME]"
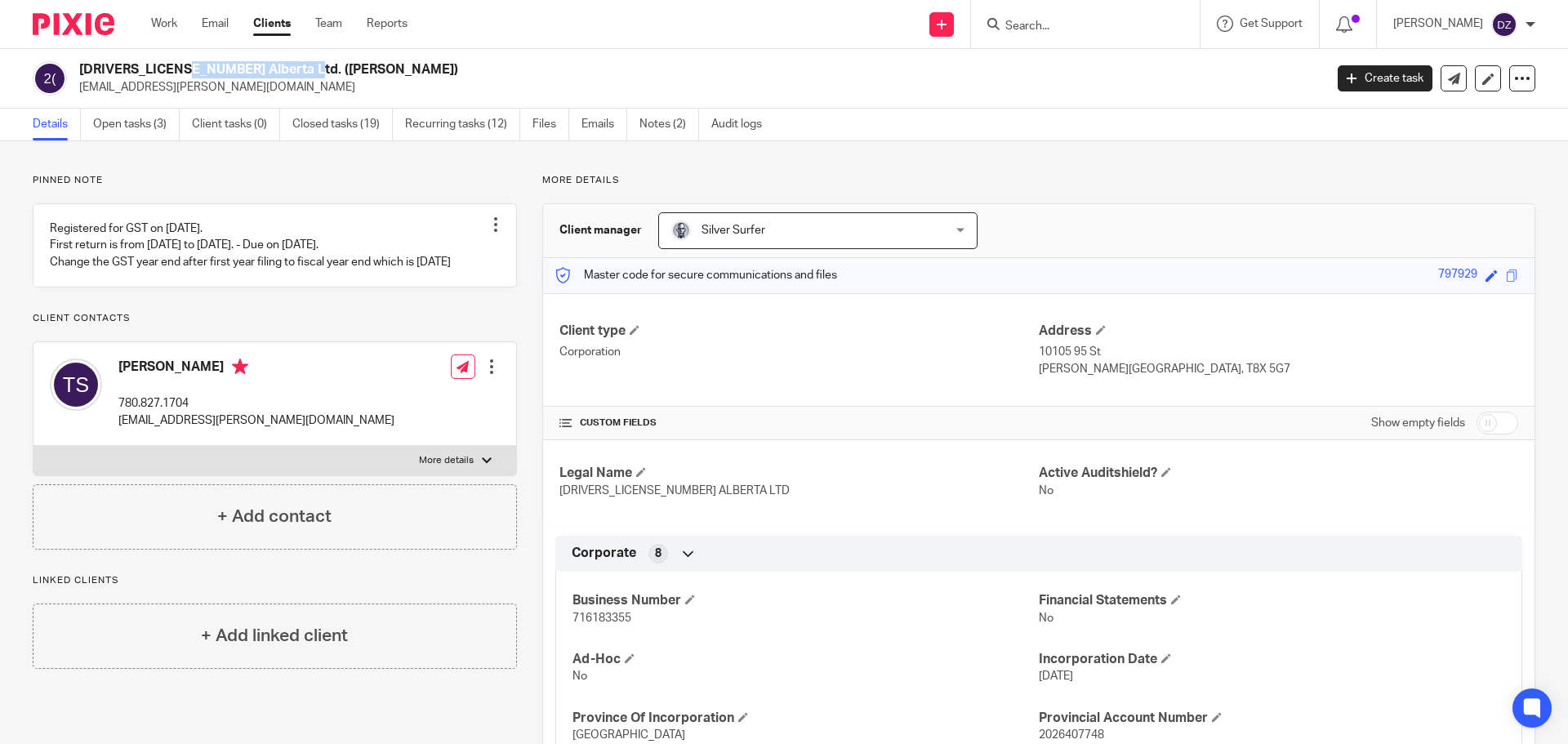
drag, startPoint x: 206, startPoint y: 68, endPoint x: 77, endPoint y: 73, distance: 129.1
click at [77, 73] on div "[DRIVERS_LICENSE_NUMBER] Alberta Ltd. ([PERSON_NAME]) [EMAIL_ADDRESS][PERSON_NA…" at bounding box center [673, 79] width 1281 height 34
click at [108, 119] on link "Open tasks (3)" at bounding box center [136, 124] width 86 height 32
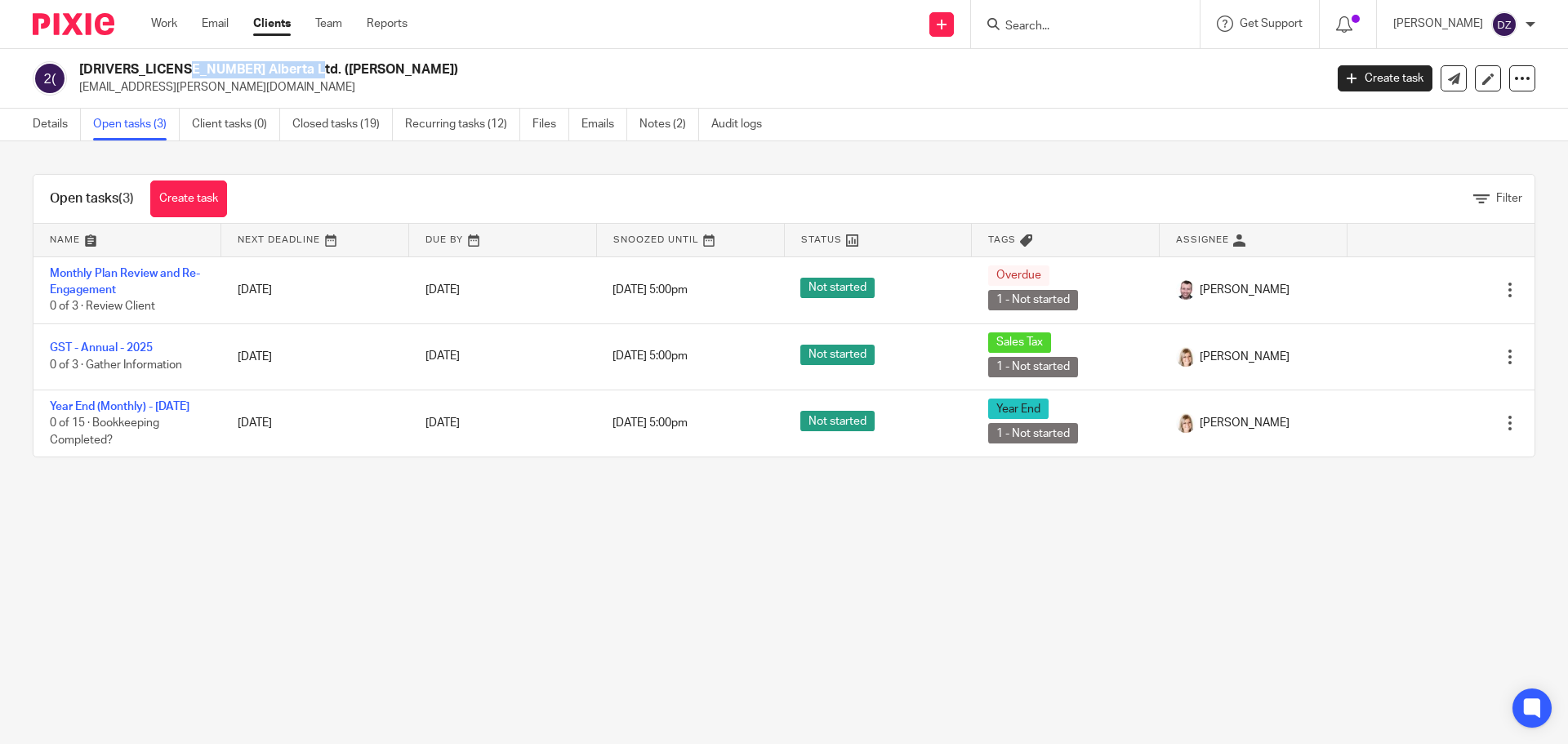
drag, startPoint x: 204, startPoint y: 69, endPoint x: 77, endPoint y: 74, distance: 127.1
click at [77, 74] on div "[DRIVERS_LICENSE_NUMBER] Alberta Ltd. ([PERSON_NAME]) [EMAIL_ADDRESS][PERSON_NA…" at bounding box center [673, 79] width 1281 height 34
copy h2 "[DRIVERS_LICENSE_NUMBER] Alberta Ltd"
